Goal: Information Seeking & Learning: Learn about a topic

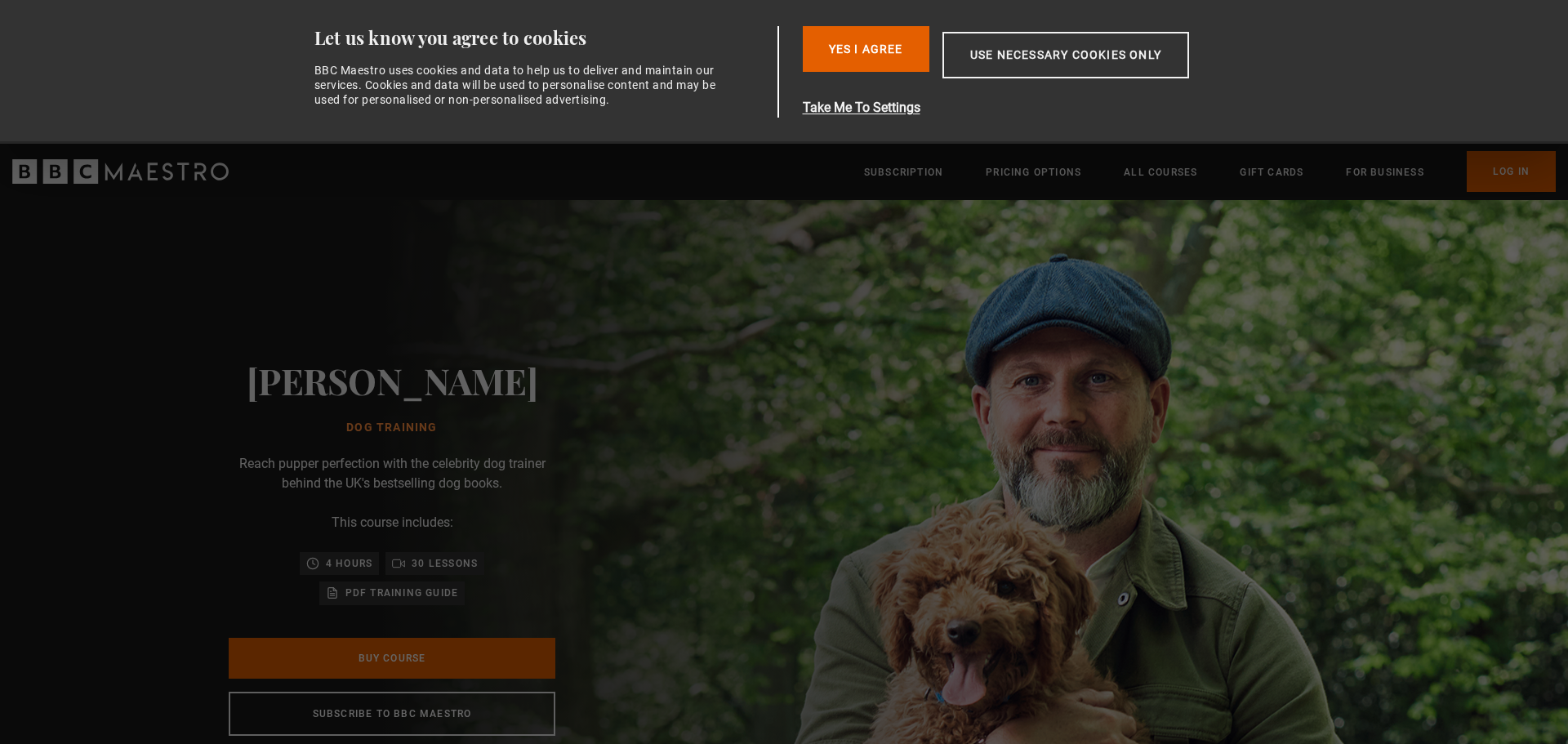
click at [857, 50] on button "Yes I Agree" at bounding box center [866, 49] width 127 height 46
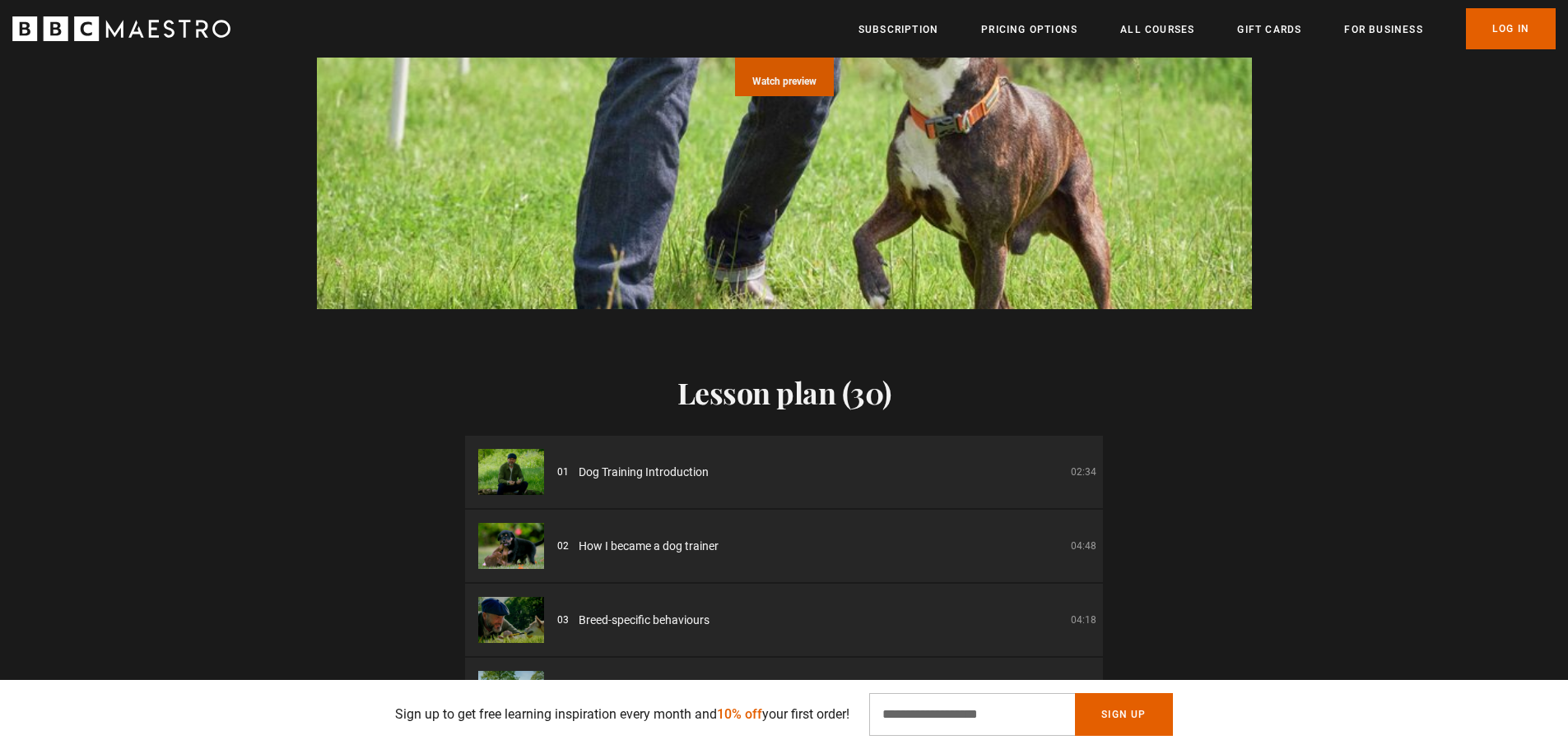
scroll to position [1727, 0]
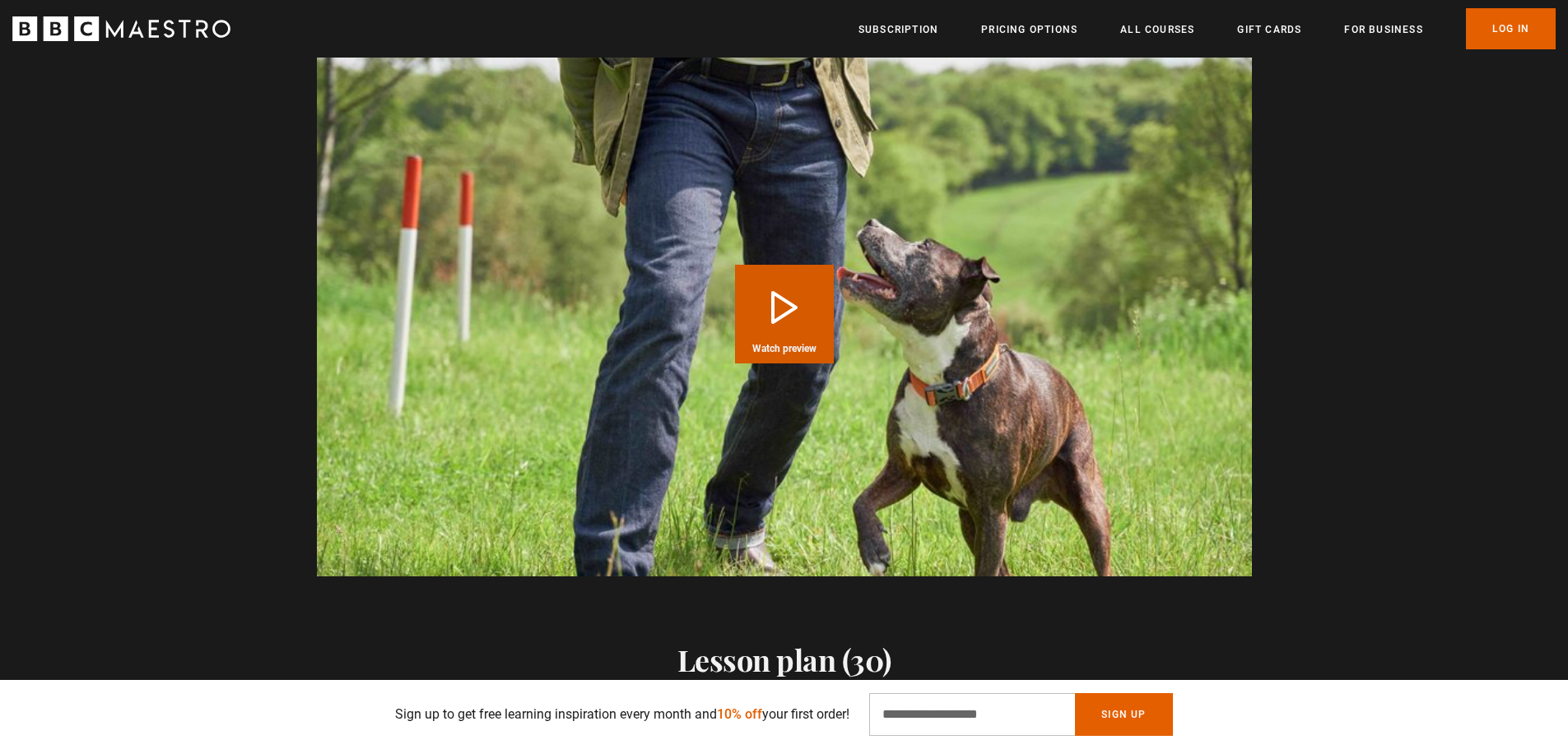
click at [784, 268] on button "Play Course overview for Dog Training with Steve Mann Watch preview" at bounding box center [784, 314] width 98 height 98
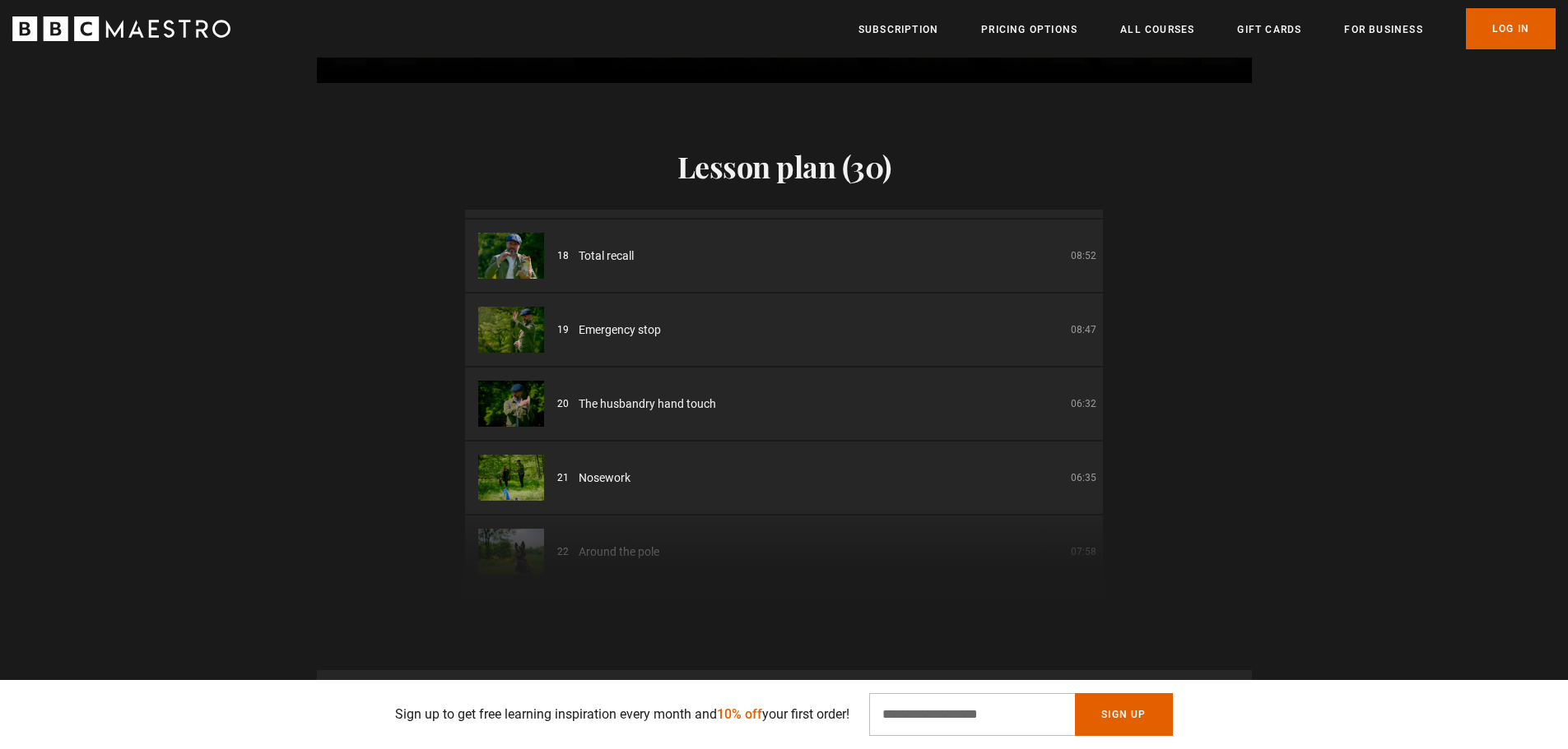
scroll to position [1084, 0]
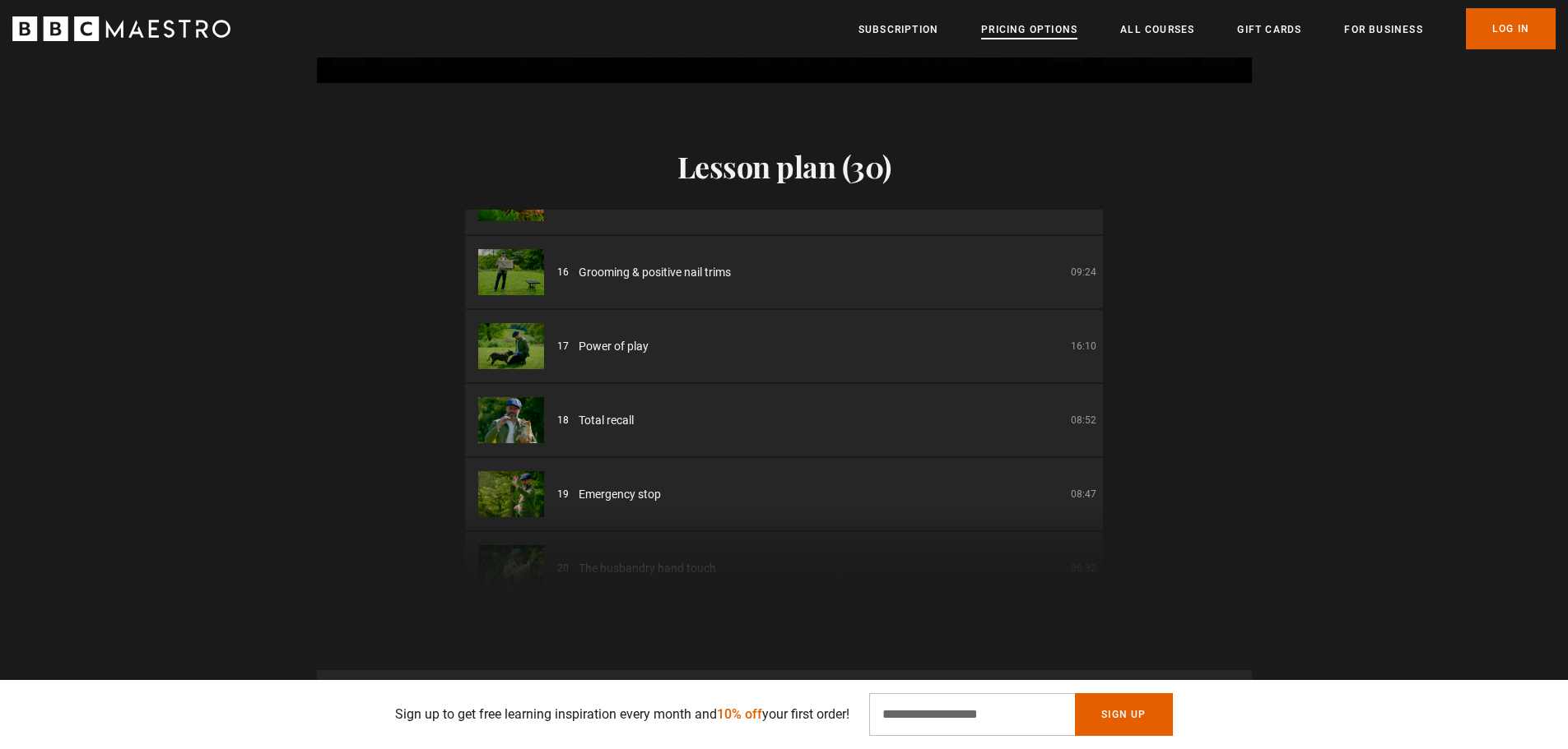
click at [999, 22] on link "Pricing Options" at bounding box center [1030, 29] width 97 height 16
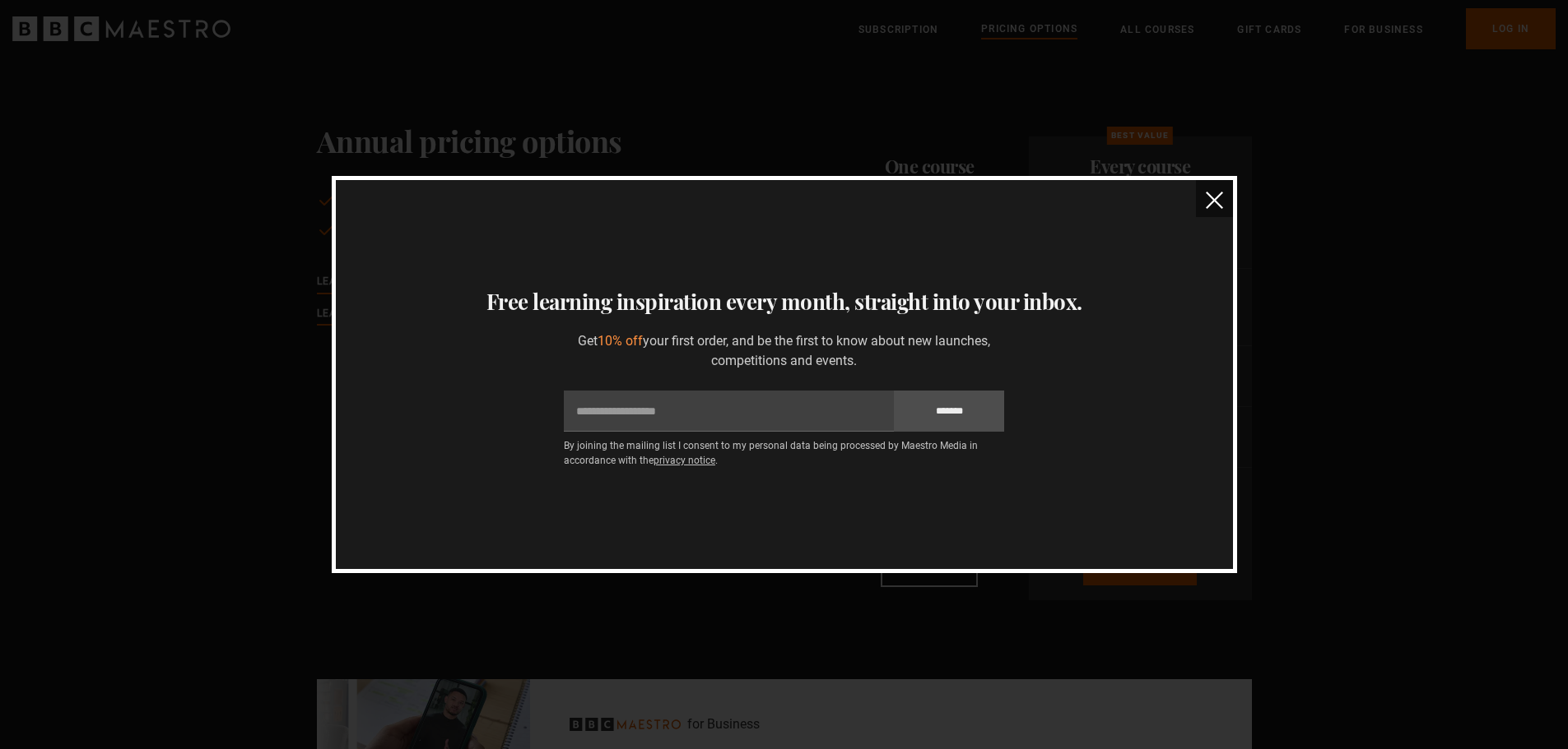
click at [1206, 196] on img "close" at bounding box center [1214, 200] width 17 height 17
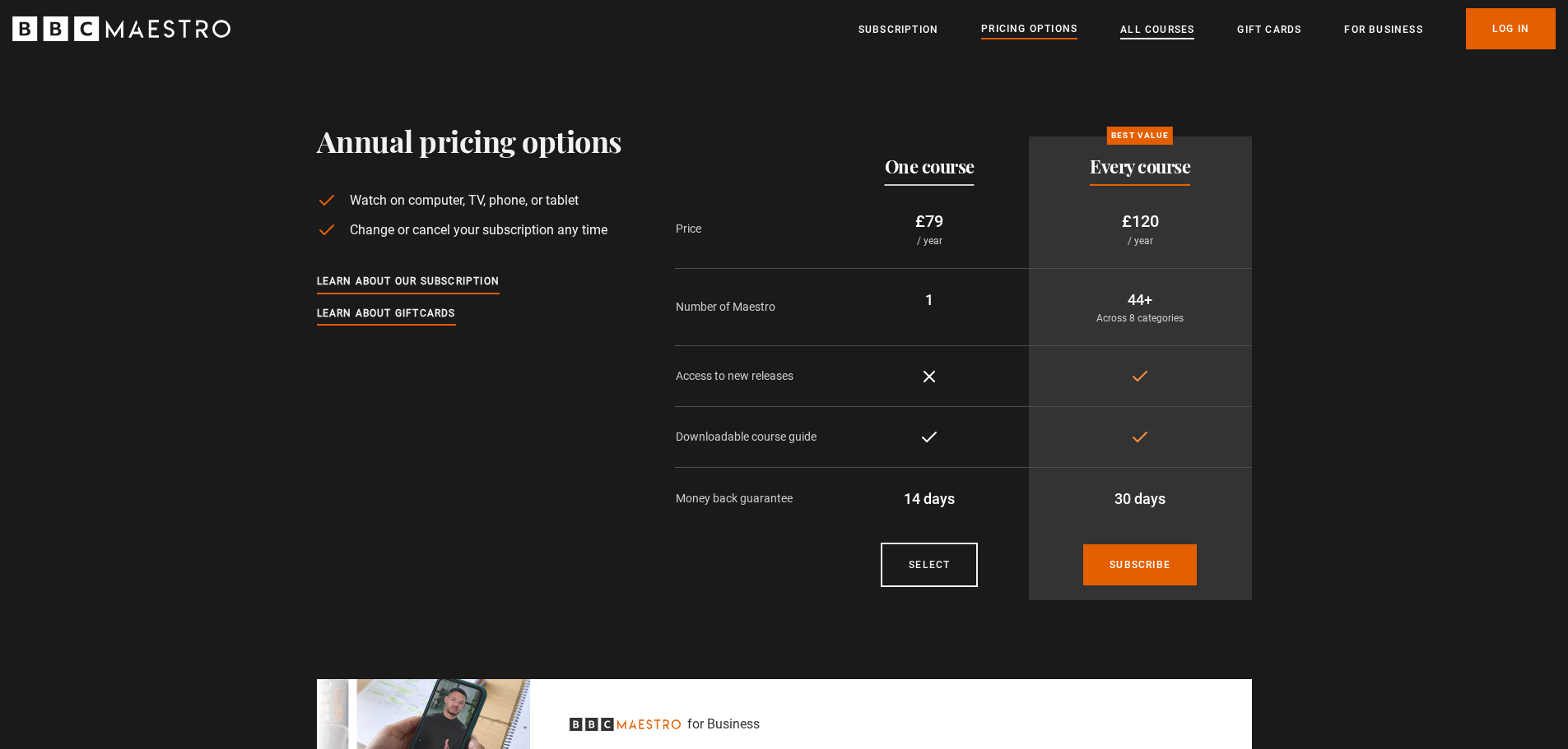
click at [1154, 38] on link "All Courses" at bounding box center [1157, 29] width 74 height 16
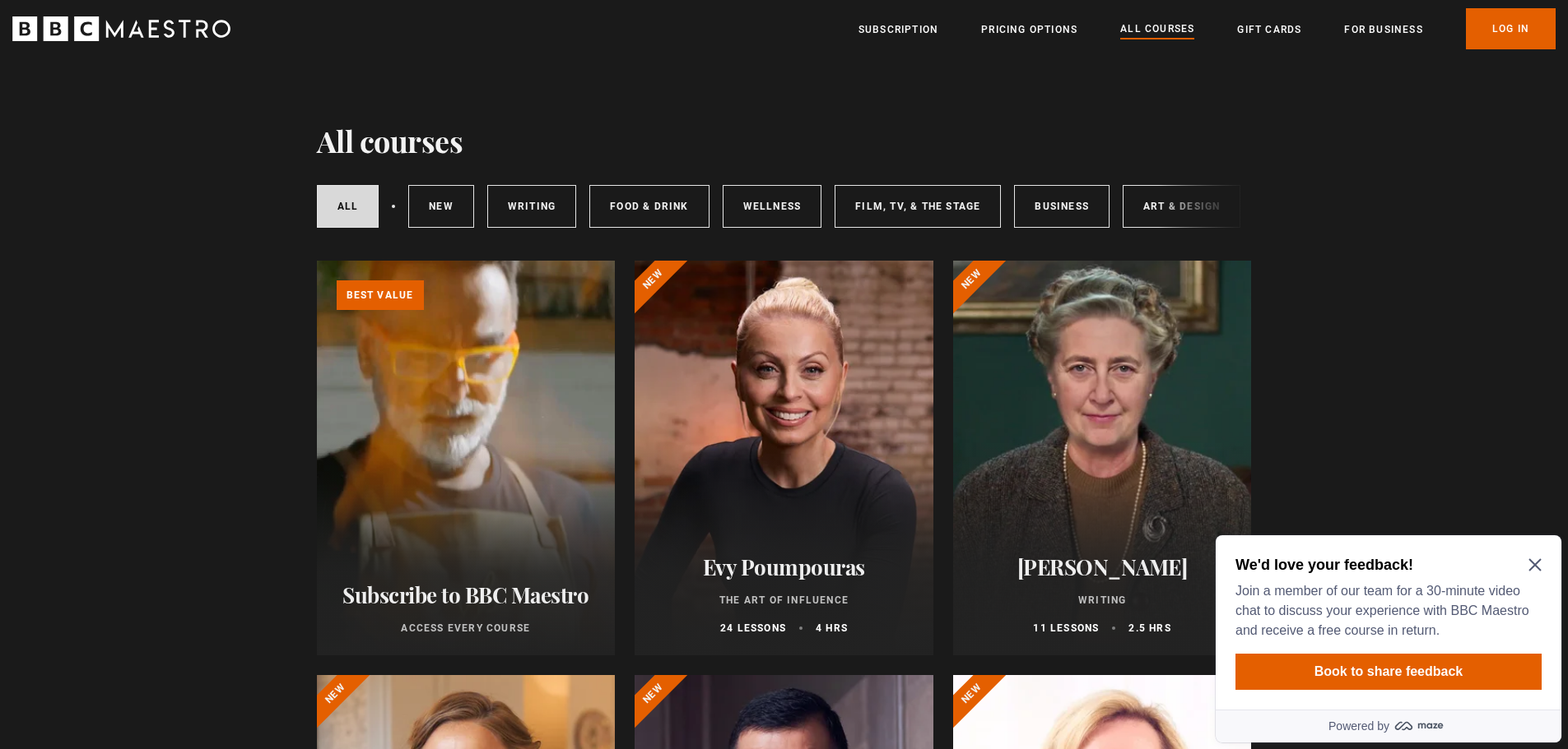
click at [1542, 564] on div "We'd love your feedback! Join a member of our team for a 30-minute video chat t…" at bounding box center [1387, 622] width 345 height 174
click at [1535, 560] on icon "Close Maze Prompt" at bounding box center [1535, 565] width 13 height 13
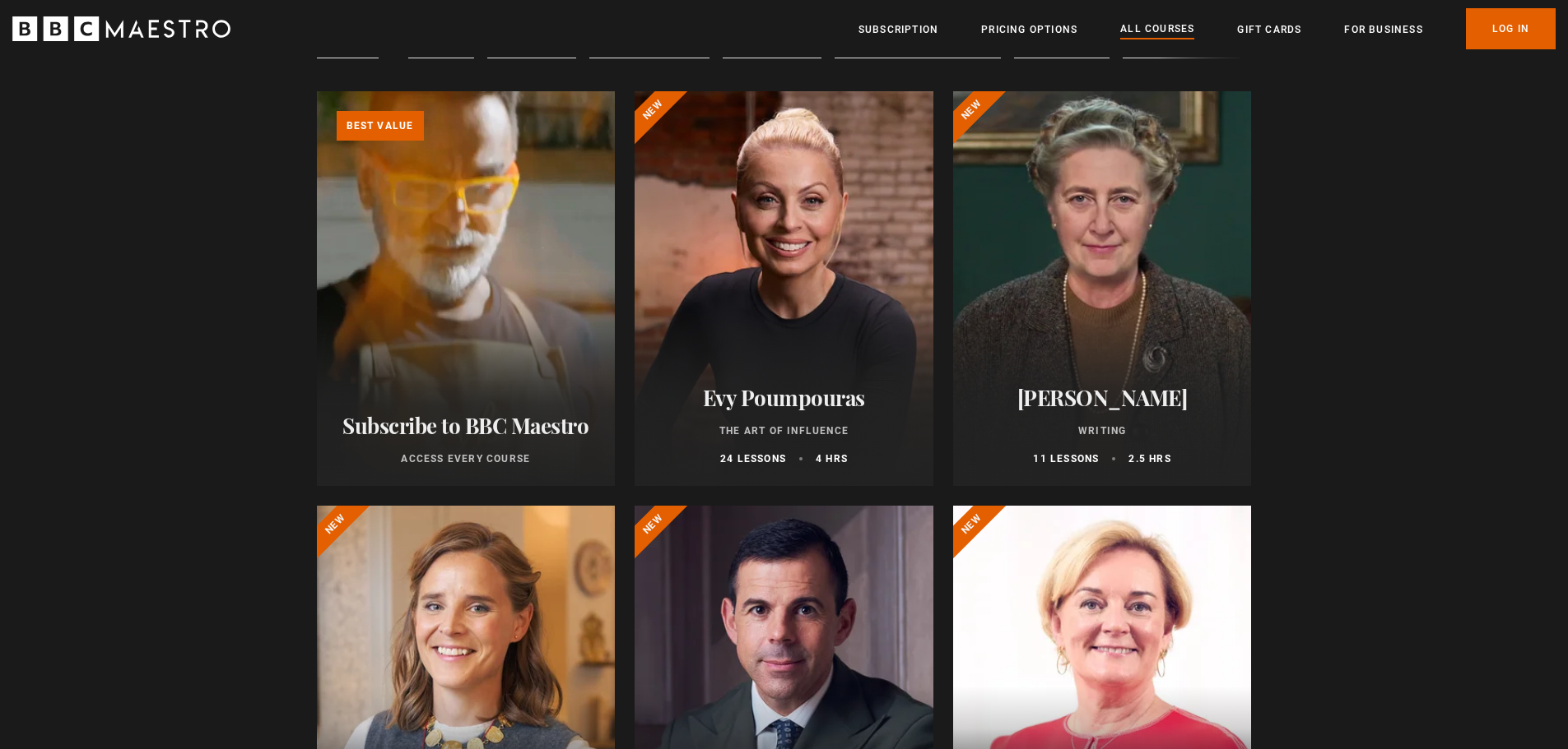
scroll to position [82, 0]
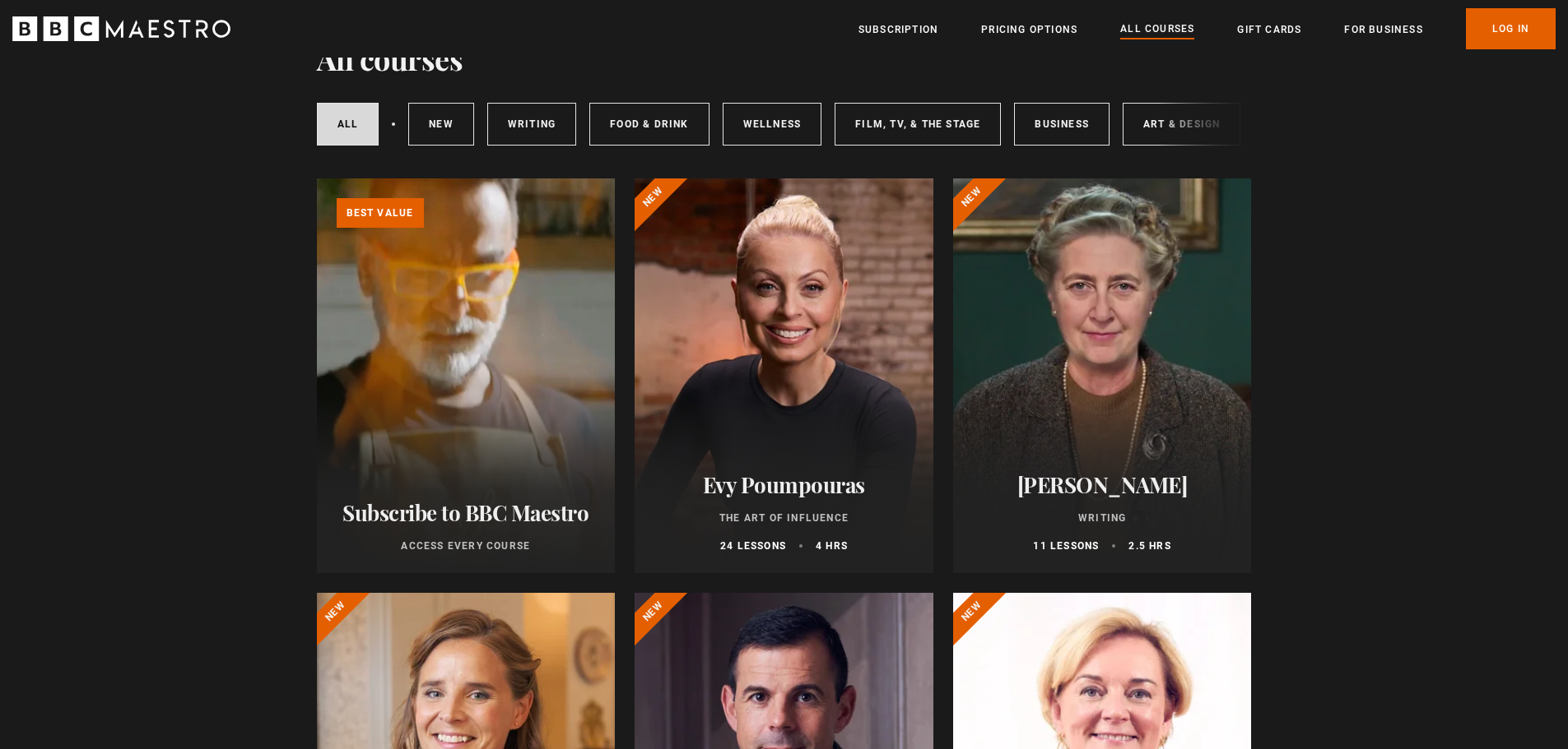
click at [1143, 260] on div at bounding box center [1102, 375] width 299 height 394
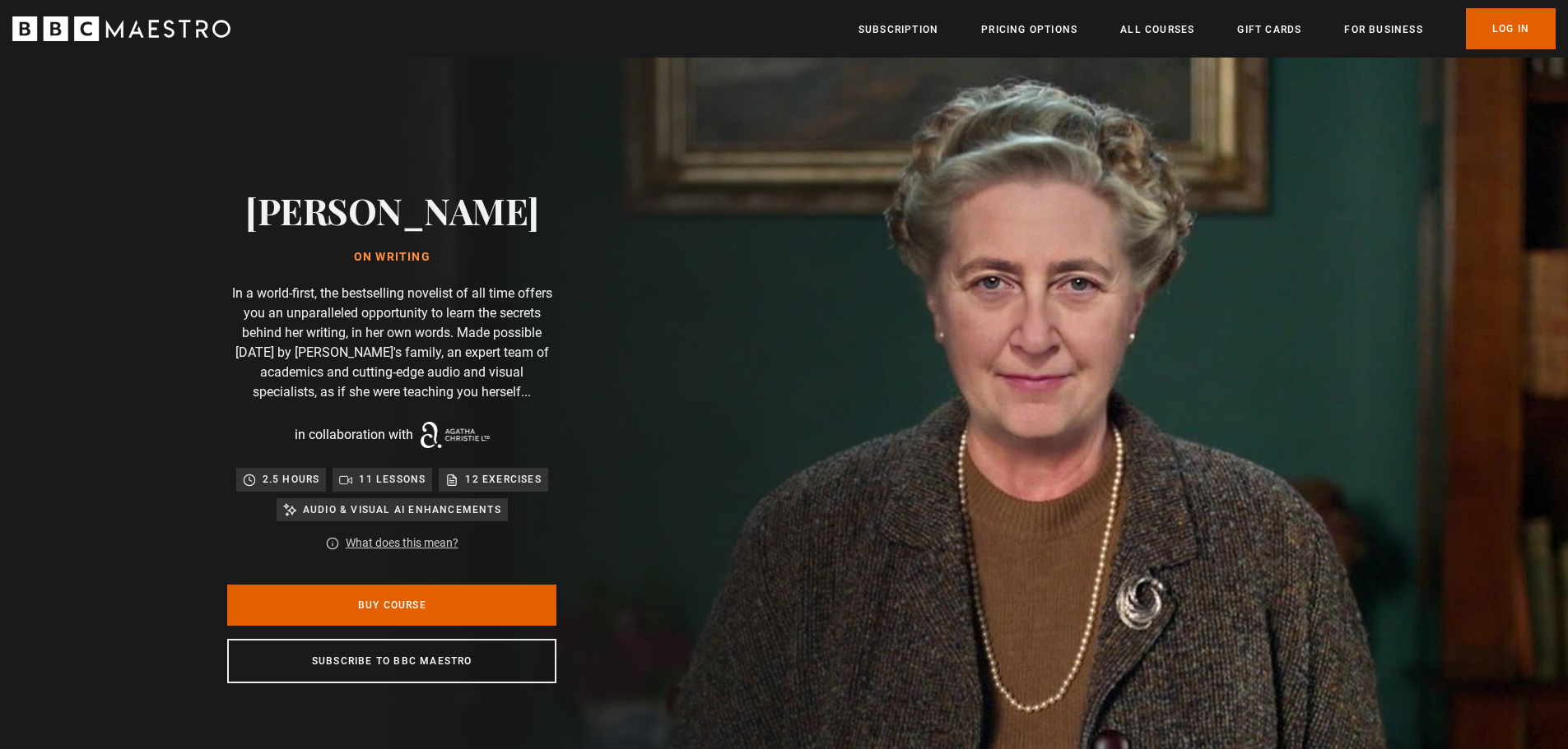
scroll to position [0, 432]
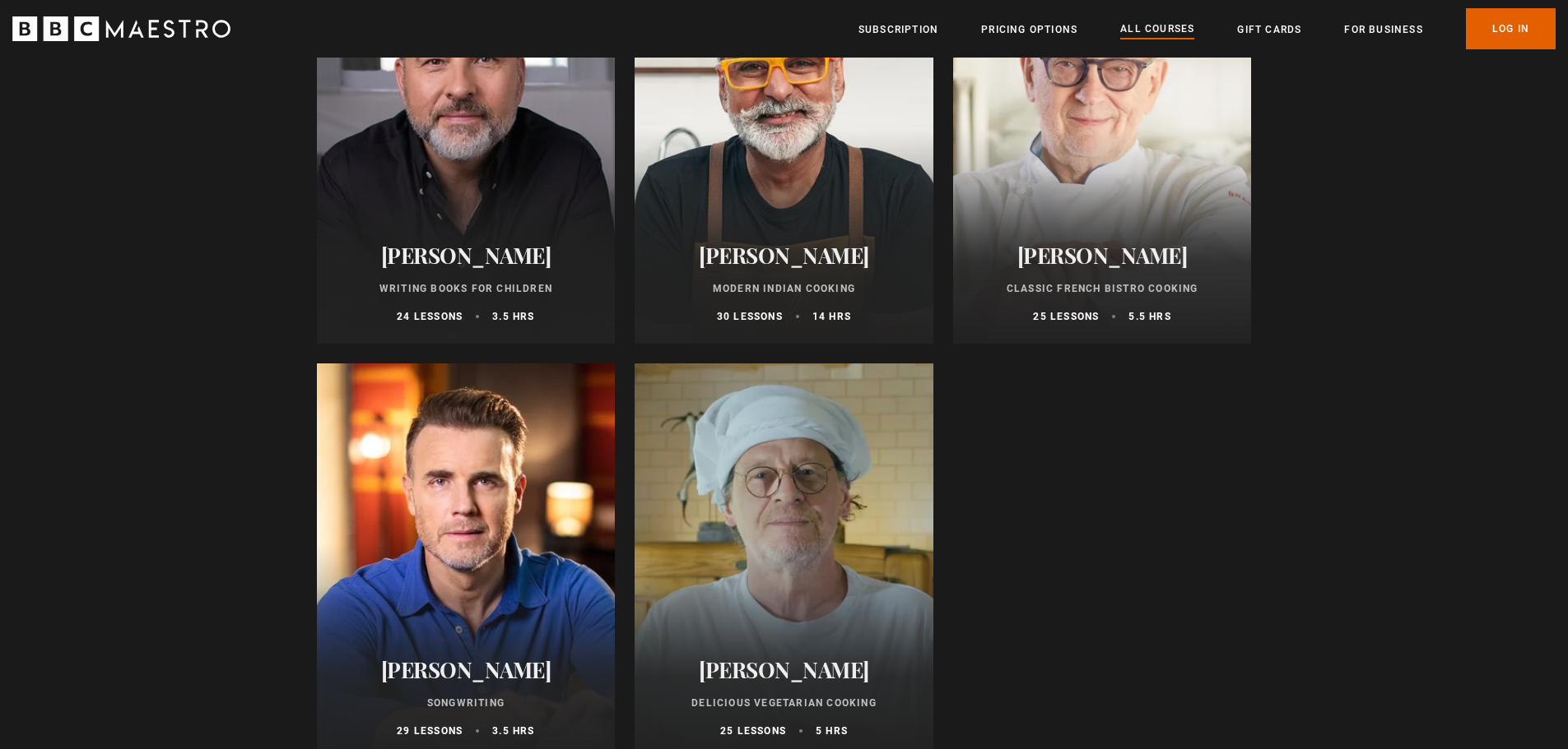
scroll to position [6168, 0]
